Goal: Find specific page/section: Find specific page/section

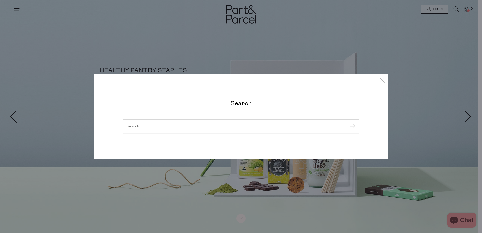
click at [206, 122] on div at bounding box center [240, 126] width 237 height 15
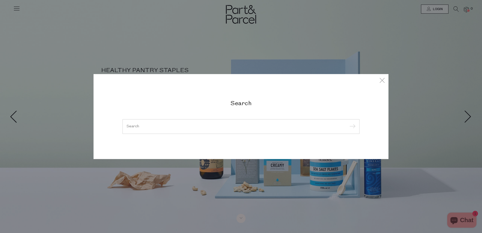
click at [131, 127] on input "search" at bounding box center [241, 127] width 229 height 4
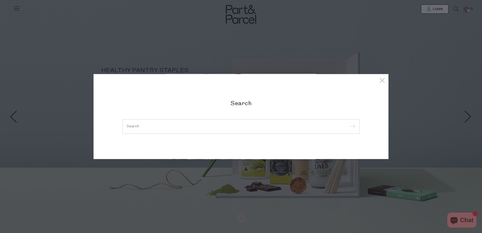
drag, startPoint x: 153, startPoint y: 125, endPoint x: 150, endPoint y: 125, distance: 3.0
click at [153, 125] on input "search" at bounding box center [241, 127] width 229 height 4
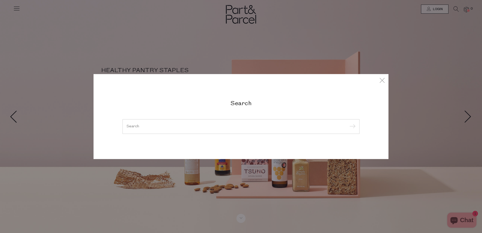
click at [161, 128] on input "search" at bounding box center [241, 127] width 229 height 4
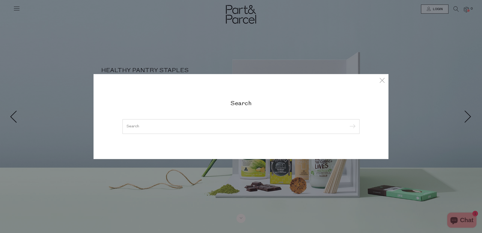
click at [159, 128] on input "search" at bounding box center [241, 127] width 229 height 4
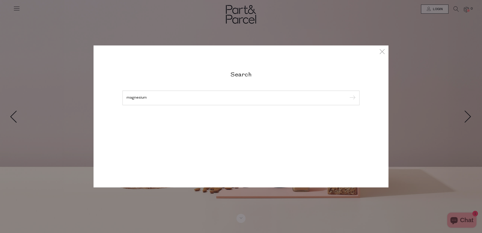
type input "magnesium"
click at [348, 94] on input "submit" at bounding box center [352, 98] width 8 height 8
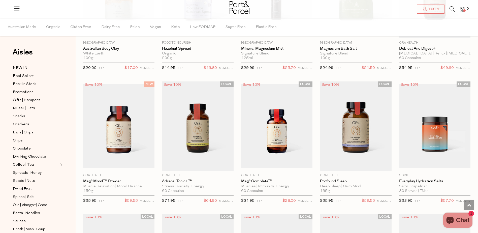
scroll to position [580, 0]
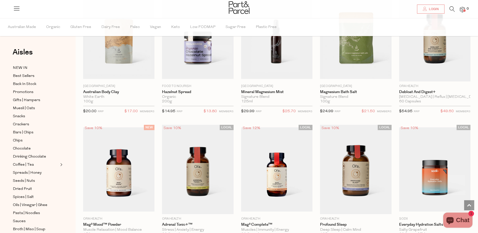
click at [451, 9] on icon at bounding box center [452, 9] width 5 height 6
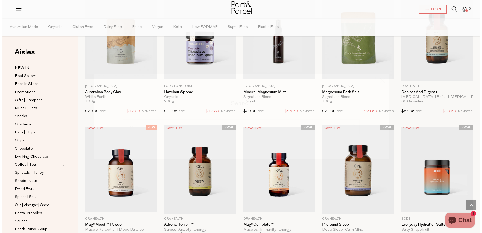
scroll to position [583, 0]
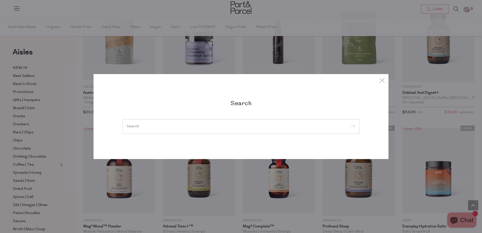
click at [211, 125] on input "search" at bounding box center [241, 127] width 229 height 4
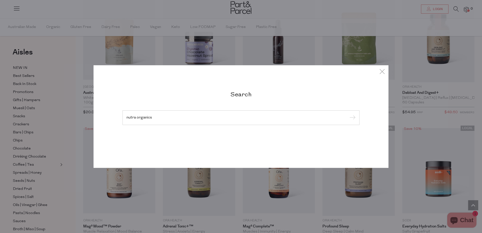
type input "nutra organics"
click at [348, 114] on input "submit" at bounding box center [352, 118] width 8 height 8
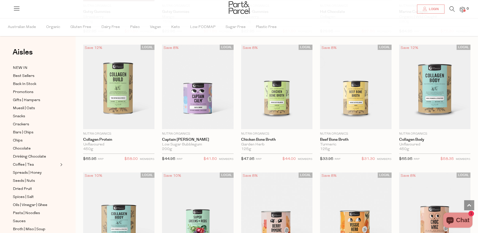
scroll to position [353, 0]
